Goal: Find specific page/section: Find specific page/section

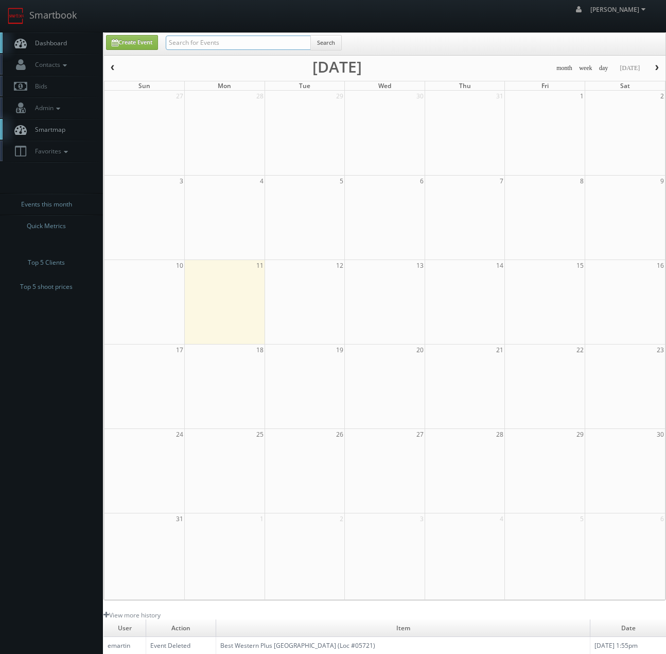
click at [190, 46] on input "text" at bounding box center [238, 43] width 145 height 14
type input "[GEOGRAPHIC_DATA]"
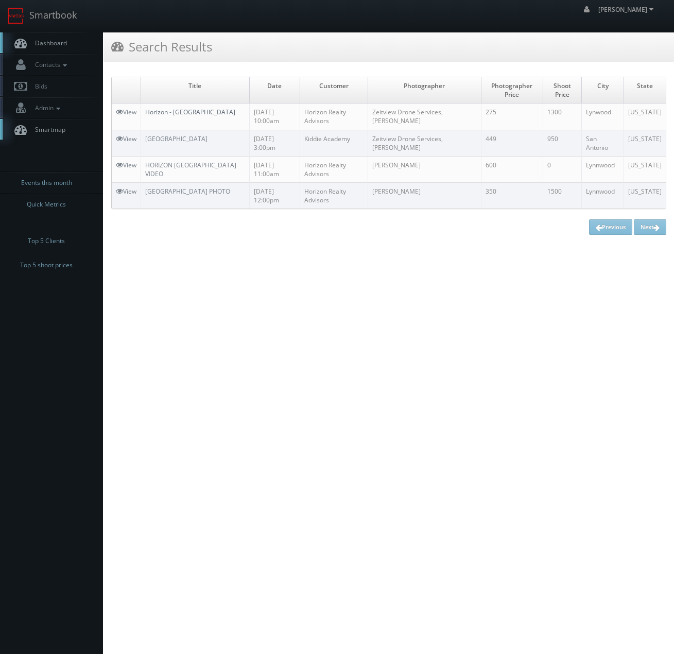
click at [193, 112] on link "Horizon - [GEOGRAPHIC_DATA]" at bounding box center [190, 112] width 90 height 9
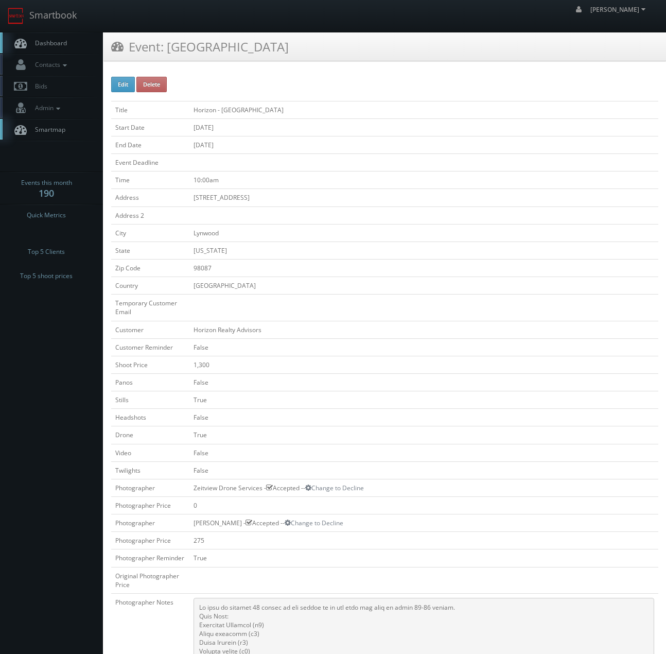
scroll to position [566, 0]
